Goal: Find contact information: Find contact information

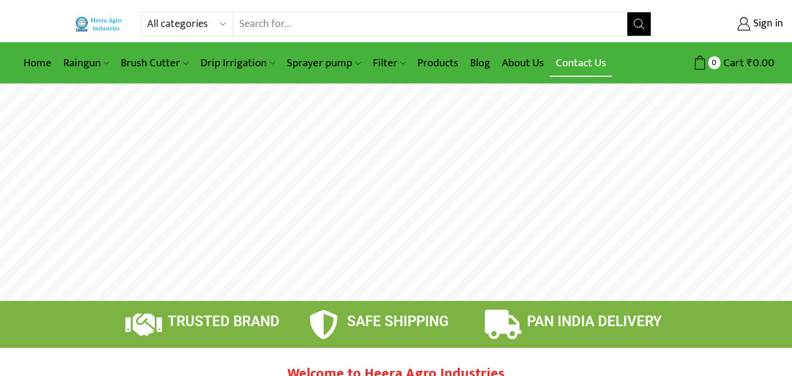
click at [567, 63] on link "Contact Us" at bounding box center [581, 63] width 62 height 28
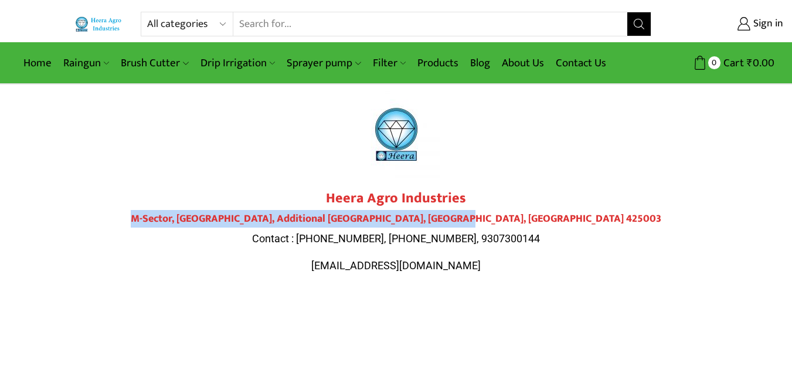
drag, startPoint x: 236, startPoint y: 216, endPoint x: 555, endPoint y: 218, distance: 319.1
click at [555, 218] on h4 "M-Sector, [GEOGRAPHIC_DATA], Additional [GEOGRAPHIC_DATA], [GEOGRAPHIC_DATA], […" at bounding box center [396, 219] width 657 height 13
copy h4 "M-Sector, [GEOGRAPHIC_DATA], Additional [GEOGRAPHIC_DATA], [GEOGRAPHIC_DATA], […"
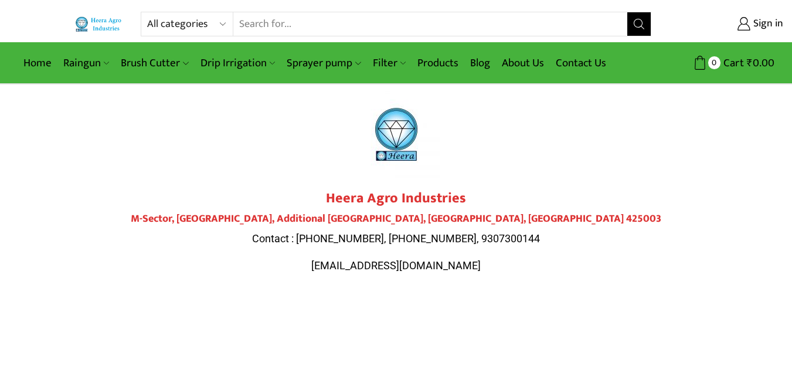
click at [486, 235] on span "Contact : [PHONE_NUMBER], [PHONE_NUMBER], 9307300144" at bounding box center [396, 238] width 288 height 12
click at [528, 259] on p "[EMAIL_ADDRESS][DOMAIN_NAME]" at bounding box center [396, 265] width 657 height 15
click at [506, 232] on span "Contact : [PHONE_NUMBER], [PHONE_NUMBER], 9307300144" at bounding box center [396, 238] width 288 height 12
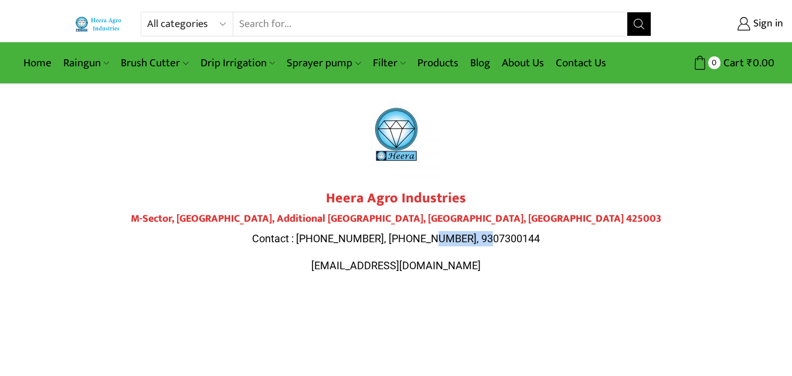
click at [506, 232] on span "Contact : [PHONE_NUMBER], [PHONE_NUMBER], 9307300144" at bounding box center [396, 238] width 288 height 12
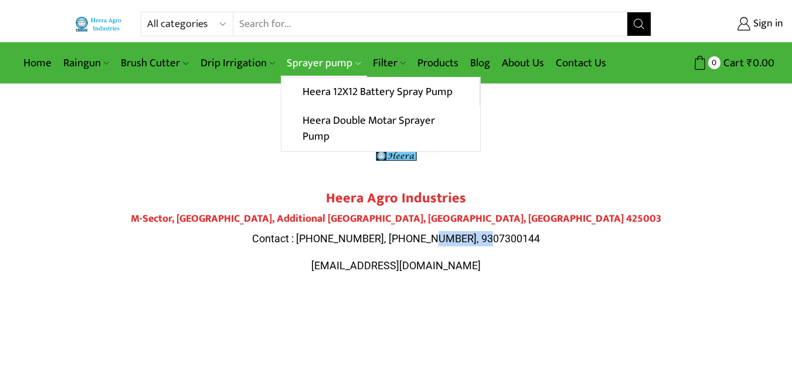
copy span "9307300144"
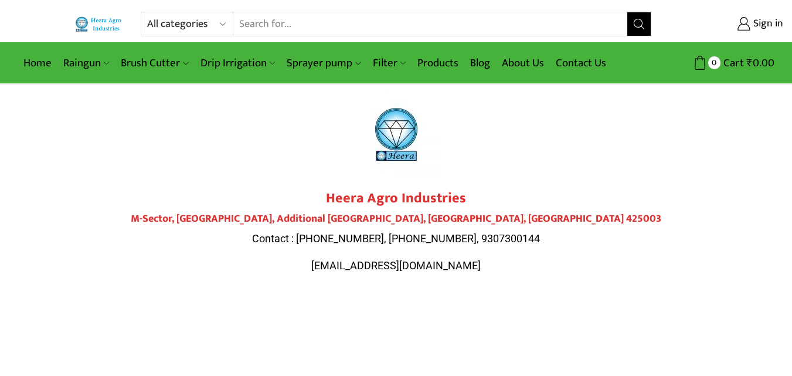
click at [424, 242] on span "Contact : [PHONE_NUMBER], [PHONE_NUMBER], 9307300144" at bounding box center [396, 238] width 288 height 12
copy span "9307300143"
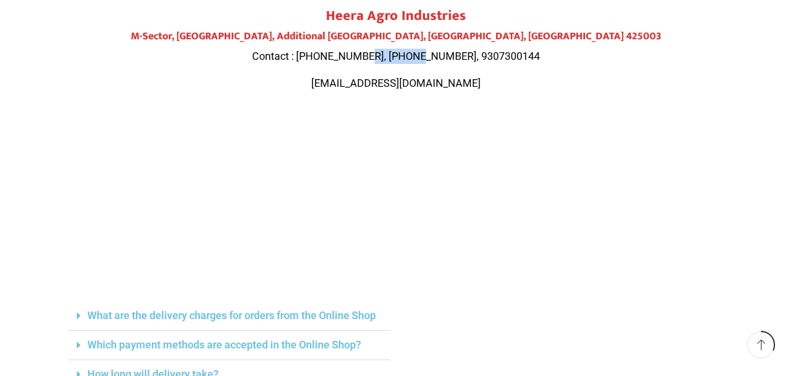
scroll to position [176, 0]
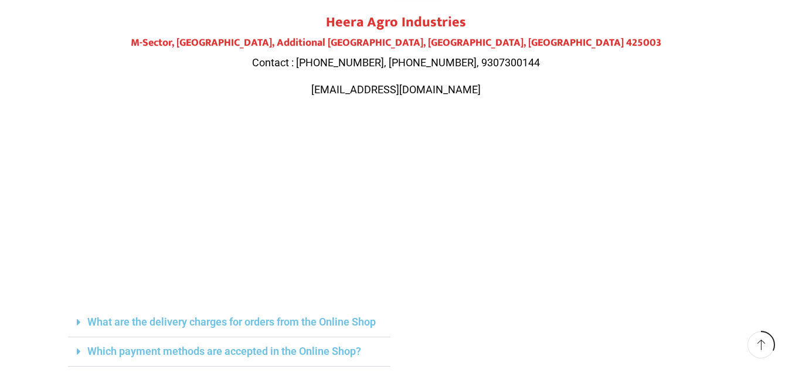
click at [362, 63] on span "Contact : [PHONE_NUMBER], [PHONE_NUMBER], 9307300144" at bounding box center [396, 62] width 288 height 12
copy span "9284000511"
click at [429, 63] on span "Contact : [PHONE_NUMBER], [PHONE_NUMBER], 9307300144" at bounding box center [396, 62] width 288 height 12
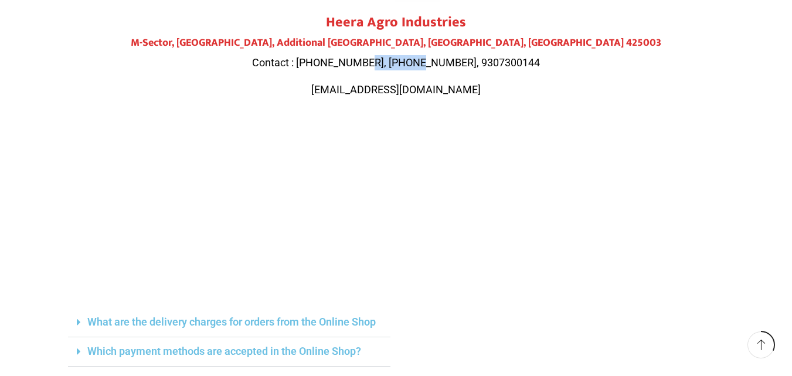
copy span "9307300143"
